Goal: Task Accomplishment & Management: Manage account settings

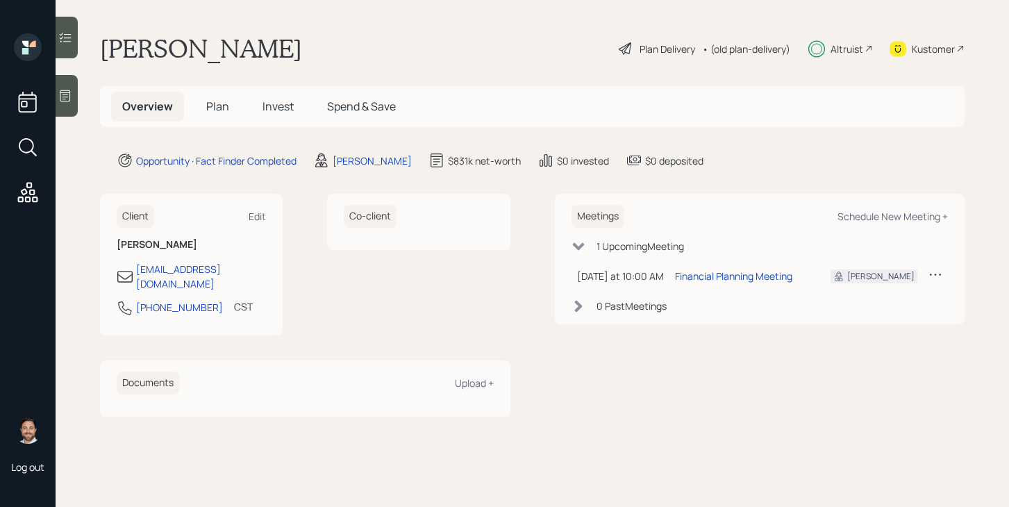
click at [858, 46] on div "Altruist" at bounding box center [846, 49] width 33 height 15
click at [867, 217] on div "Schedule New Meeting +" at bounding box center [892, 216] width 110 height 13
select select "bffa7908-1b2a-4c79-9bb6-f0ec9aed22d3"
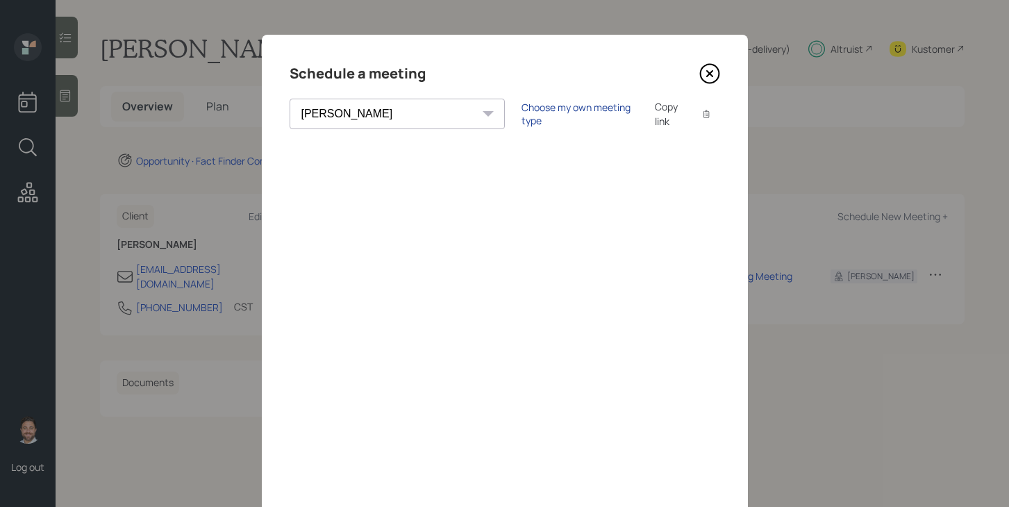
click at [521, 115] on div "Choose my own meeting type" at bounding box center [579, 114] width 117 height 26
click at [713, 77] on icon at bounding box center [709, 73] width 21 height 21
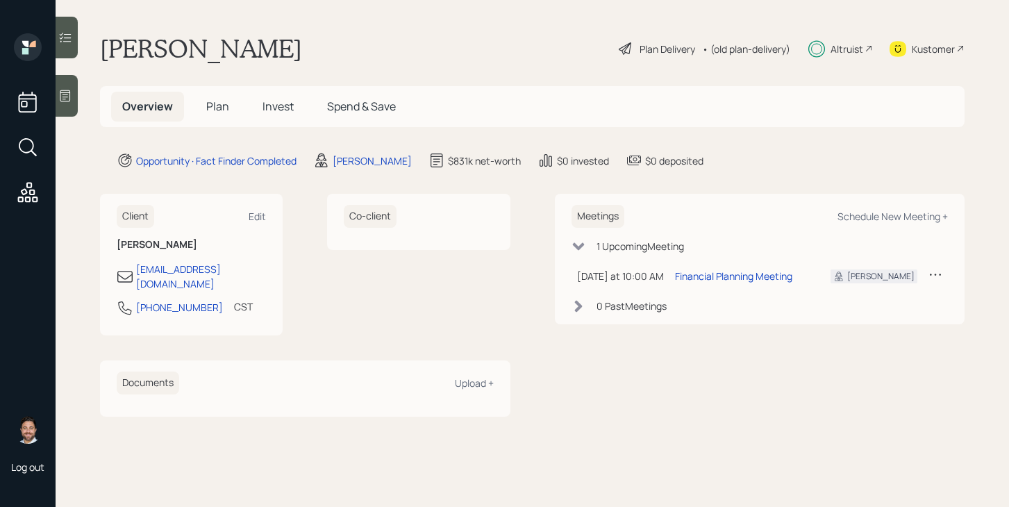
click at [266, 112] on span "Invest" at bounding box center [277, 106] width 31 height 15
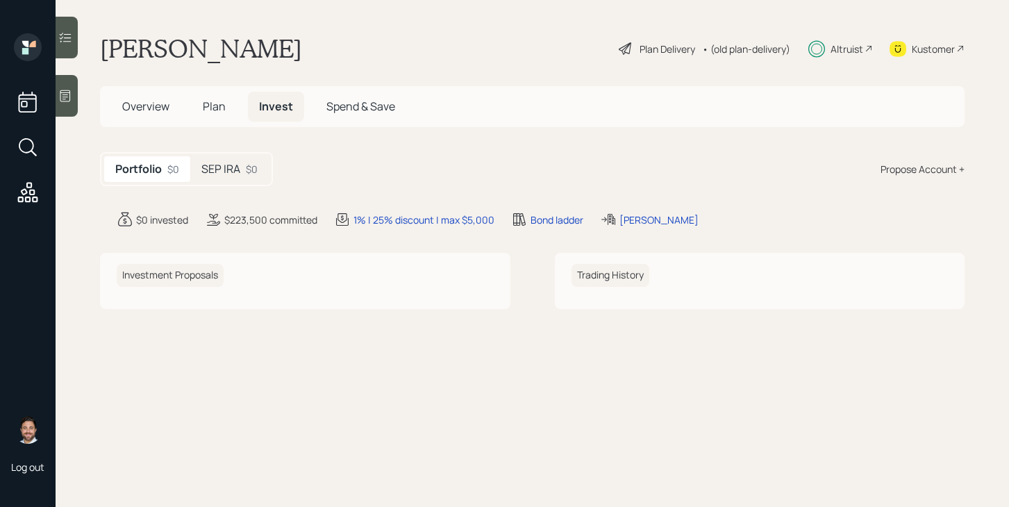
click at [239, 170] on h5 "SEP IRA" at bounding box center [220, 168] width 39 height 13
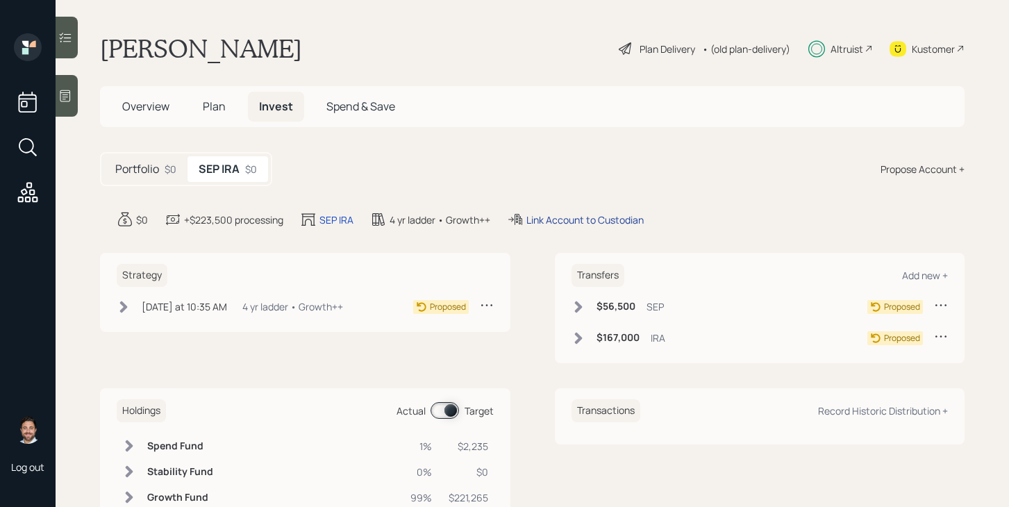
click at [585, 214] on div "Link Account to Custodian" at bounding box center [584, 219] width 117 height 15
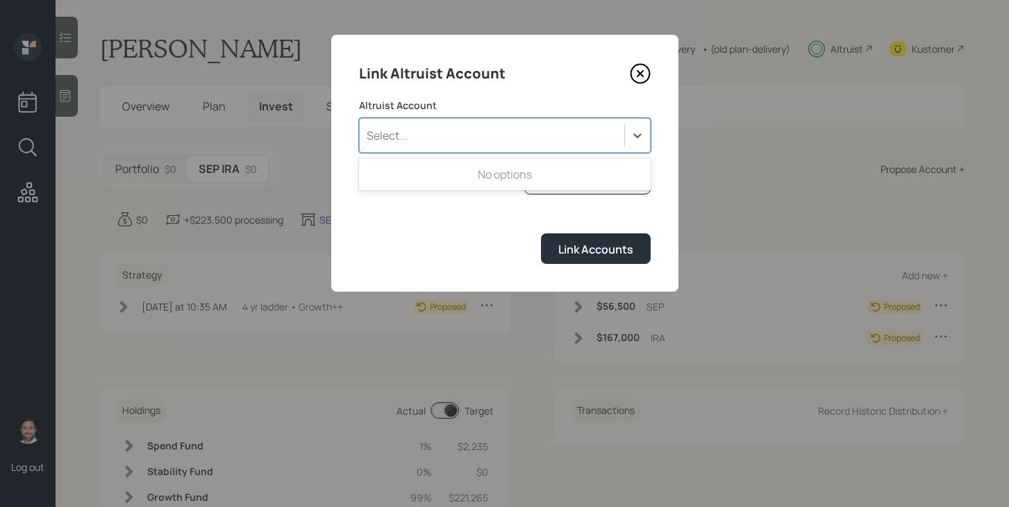
click at [516, 141] on div "Select..." at bounding box center [492, 136] width 265 height 24
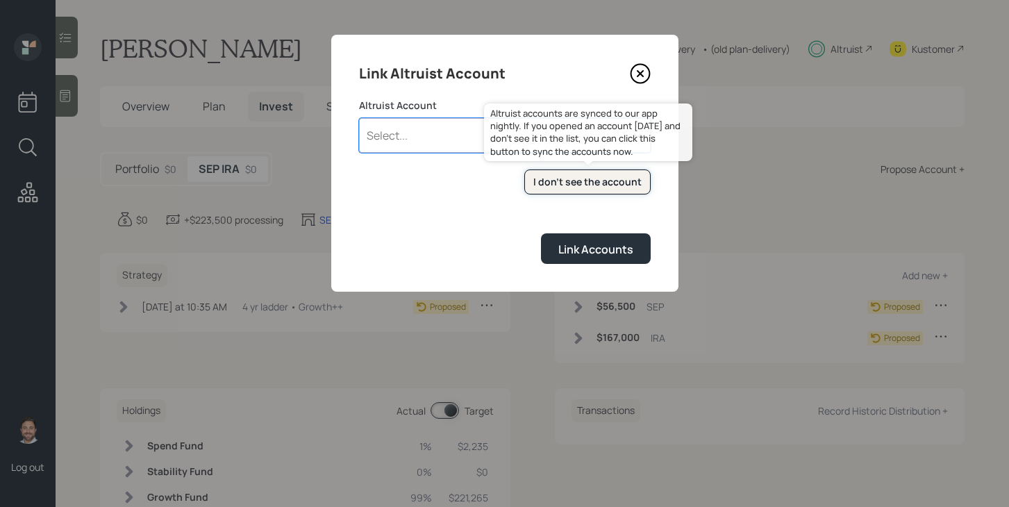
click at [566, 182] on div "I don't see the account" at bounding box center [587, 182] width 108 height 14
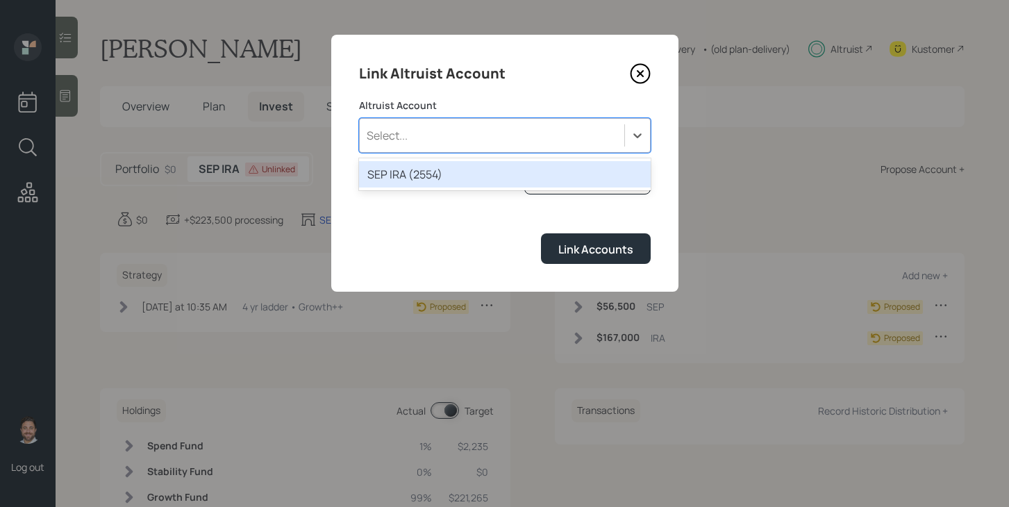
click at [408, 144] on div "Select..." at bounding box center [492, 136] width 265 height 24
click at [418, 173] on div "SEP IRA (2554)" at bounding box center [505, 174] width 292 height 26
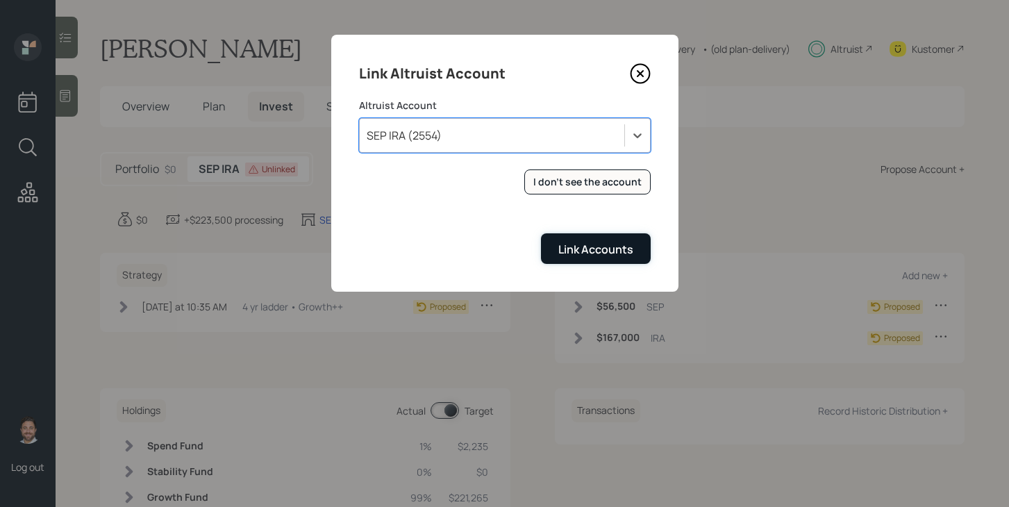
click at [567, 254] on div "Link Accounts" at bounding box center [595, 249] width 75 height 15
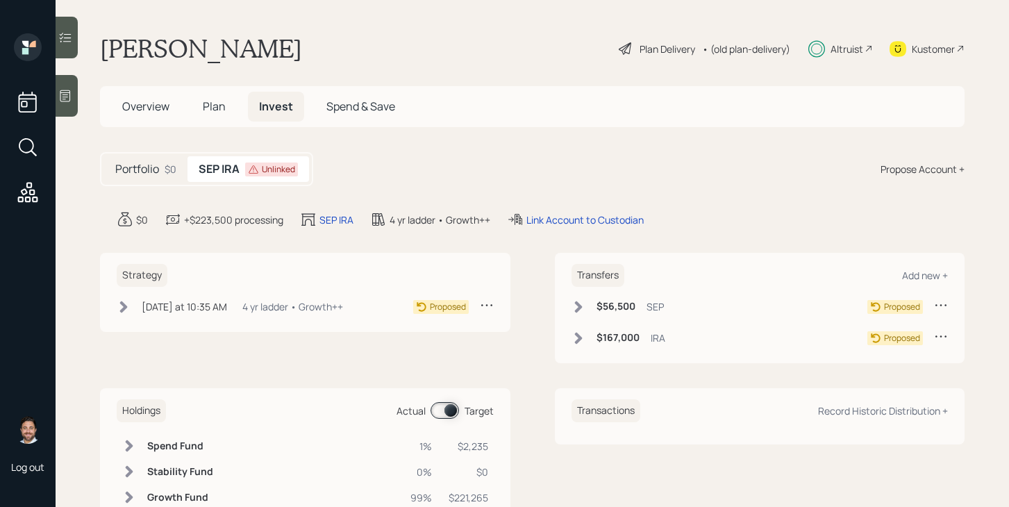
click at [123, 308] on icon at bounding box center [124, 307] width 8 height 12
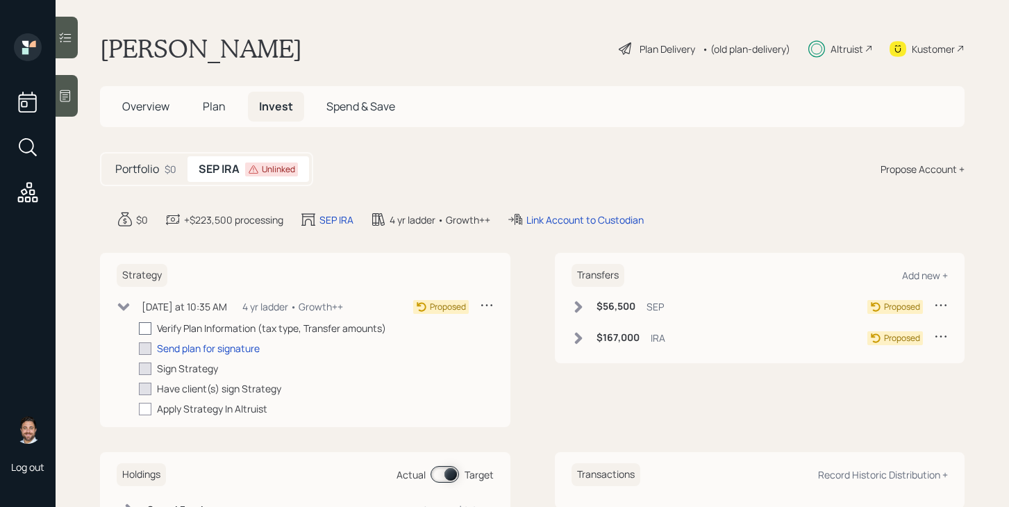
click at [149, 332] on div at bounding box center [145, 328] width 12 height 12
click at [139, 328] on input "checkbox" at bounding box center [138, 328] width 1 height 1
checkbox input "true"
click at [157, 349] on label at bounding box center [148, 348] width 18 height 15
click at [139, 349] on input "checkbox" at bounding box center [138, 348] width 1 height 1
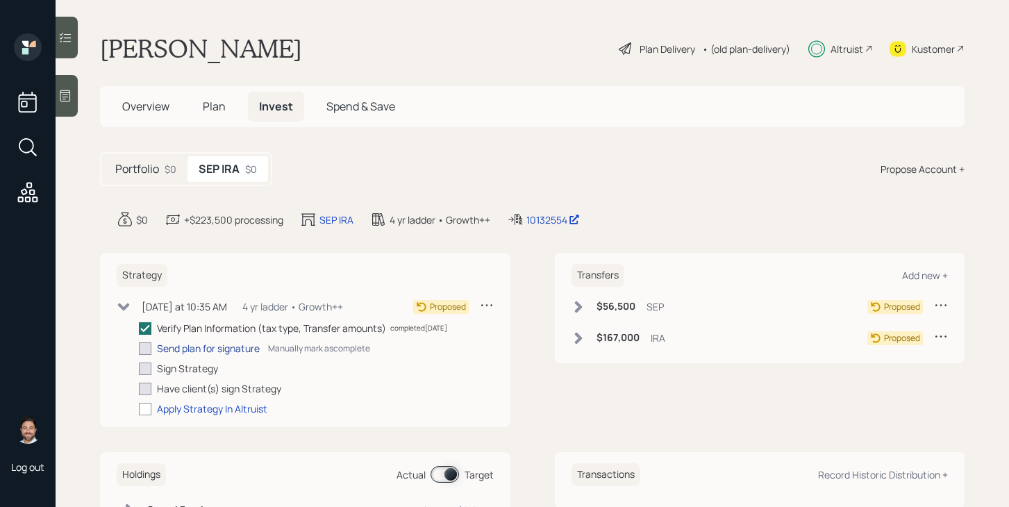
click at [169, 349] on div "Send plan for signature" at bounding box center [208, 348] width 103 height 15
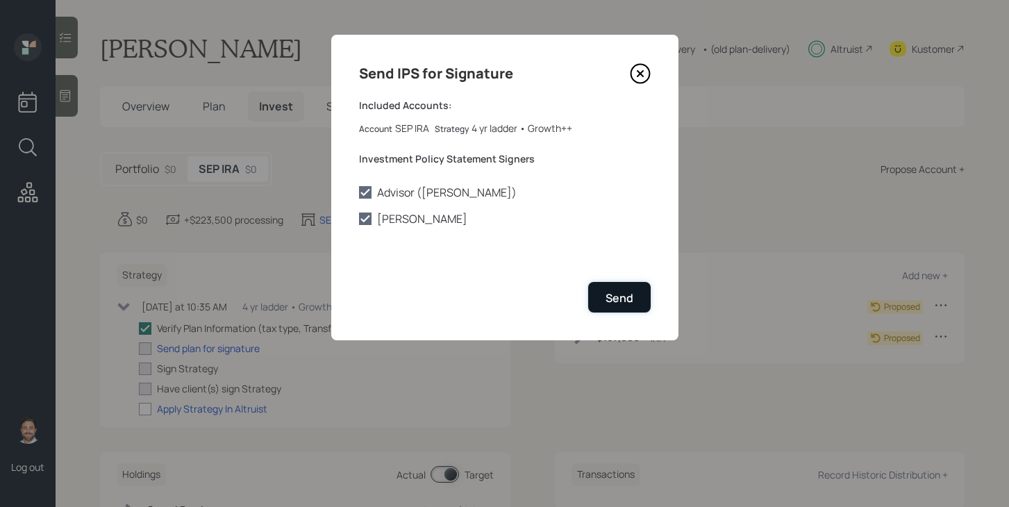
click at [615, 298] on div "Send" at bounding box center [620, 297] width 28 height 15
checkbox input "true"
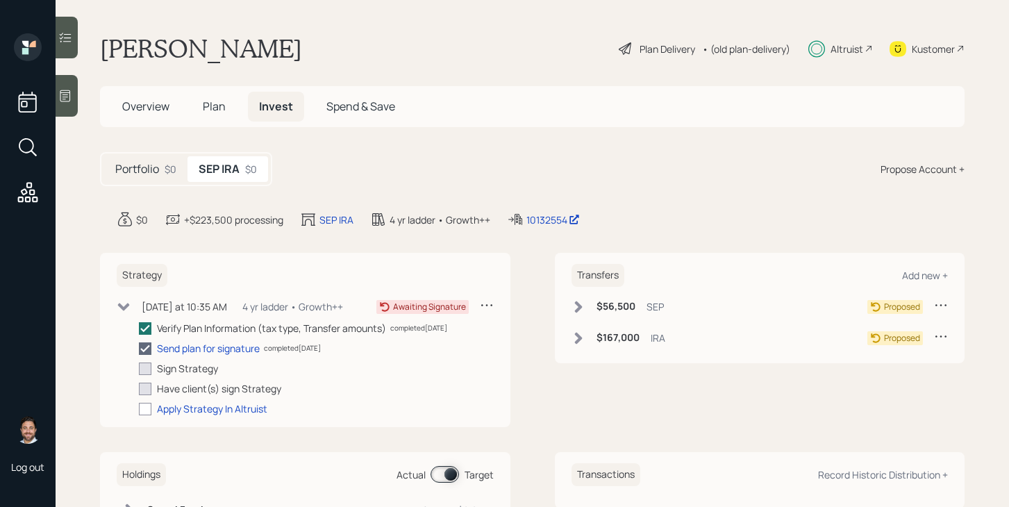
click at [578, 305] on icon at bounding box center [578, 307] width 8 height 12
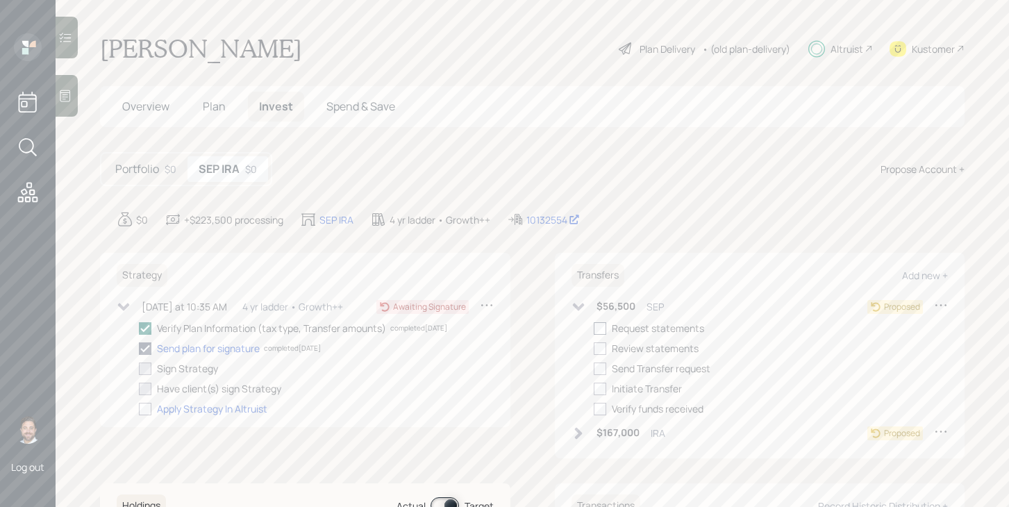
click at [600, 331] on div at bounding box center [600, 328] width 12 height 12
click at [594, 328] on input "checkbox" at bounding box center [593, 328] width 1 height 1
checkbox input "true"
click at [579, 310] on icon at bounding box center [578, 307] width 14 height 14
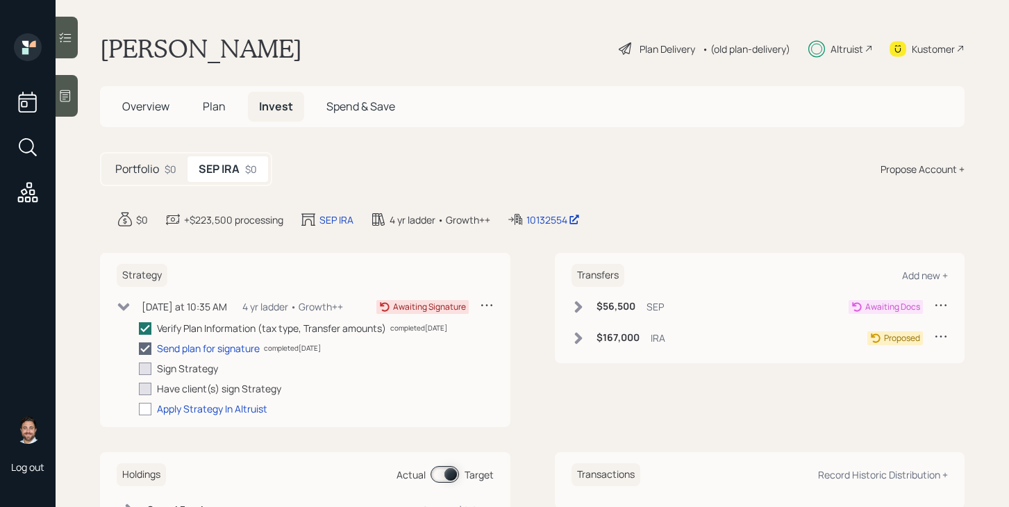
click at [577, 335] on icon at bounding box center [578, 338] width 8 height 12
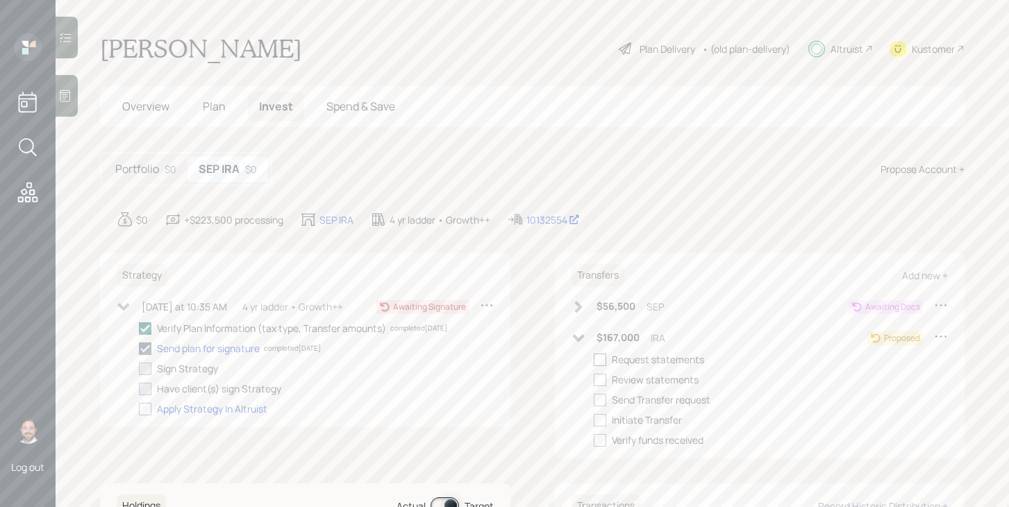
click at [601, 357] on div at bounding box center [600, 359] width 12 height 12
click at [594, 359] on input "checkbox" at bounding box center [593, 359] width 1 height 1
checkbox input "true"
click at [570, 337] on div "Transfers Add new + $56,500 SEP Awaiting Docs $167,000 IRA Awaiting Docs Reques…" at bounding box center [760, 356] width 410 height 206
click at [577, 337] on icon at bounding box center [578, 338] width 12 height 8
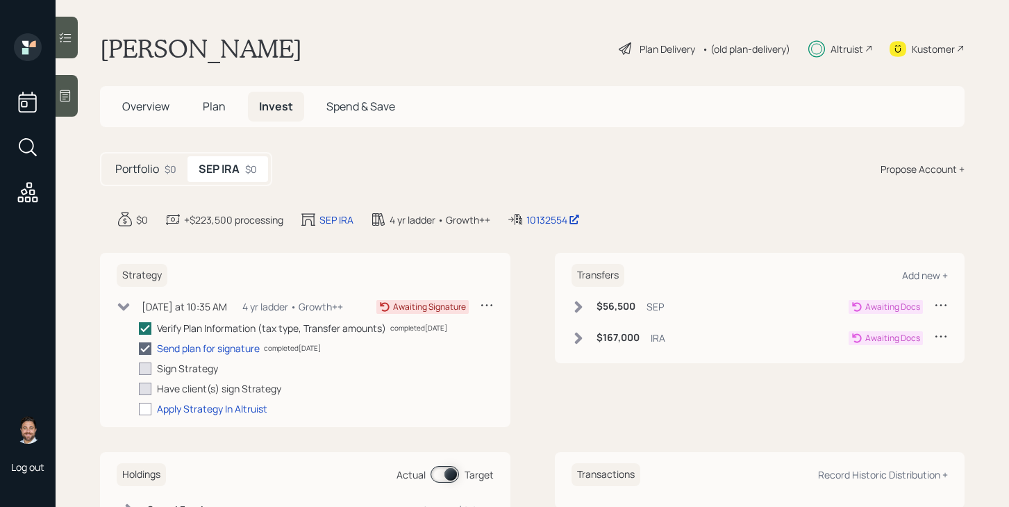
click at [211, 107] on span "Plan" at bounding box center [214, 106] width 23 height 15
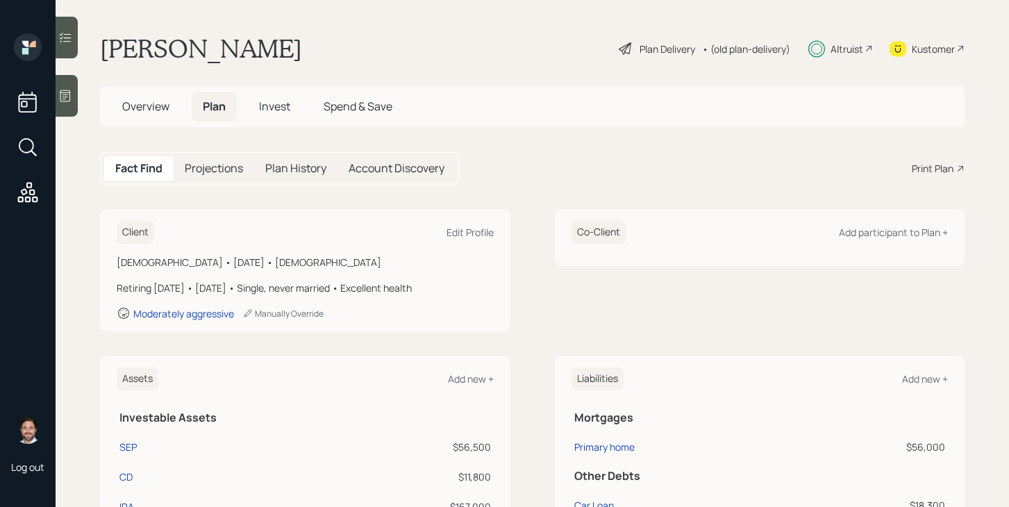
click at [151, 107] on span "Overview" at bounding box center [145, 106] width 47 height 15
